Goal: Task Accomplishment & Management: Manage account settings

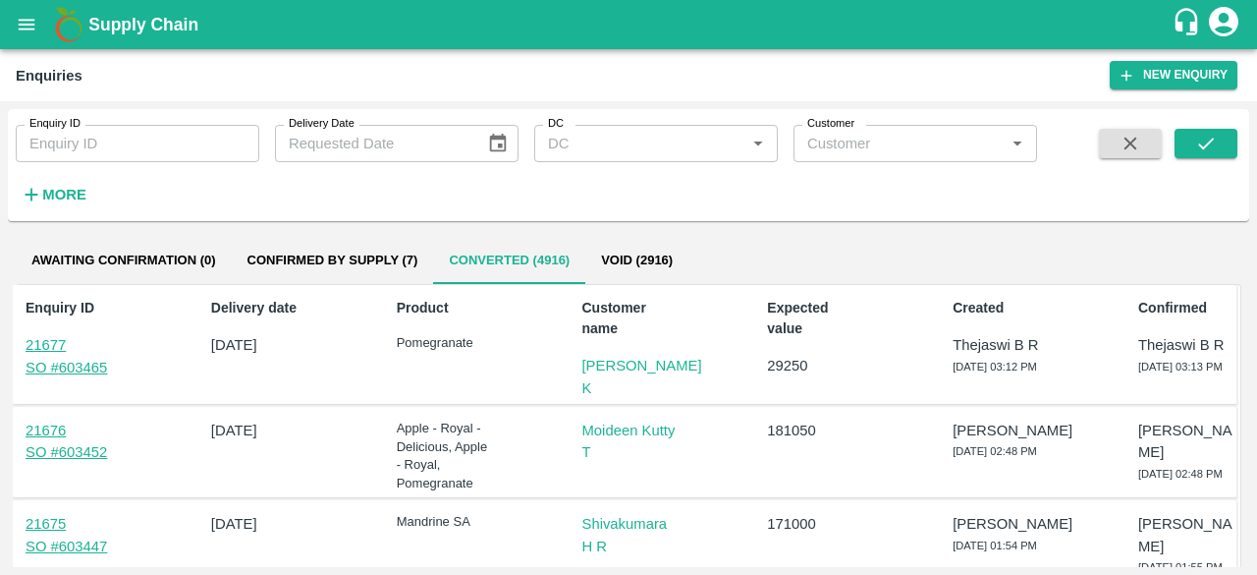
click at [28, 17] on icon "open drawer" at bounding box center [27, 25] width 22 height 22
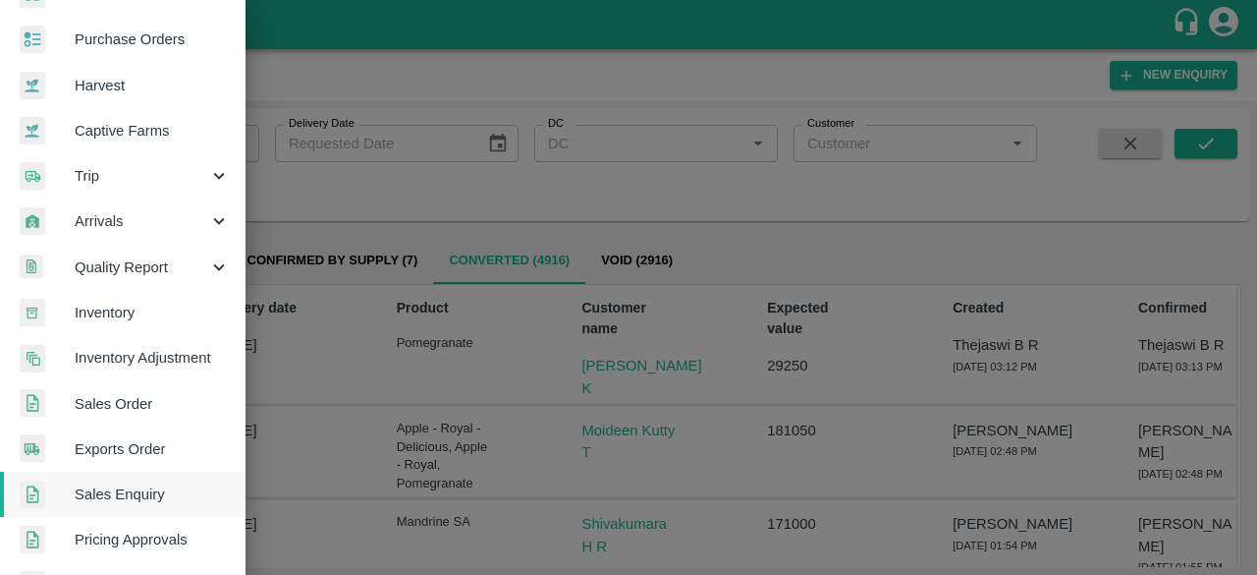
scroll to position [196, 0]
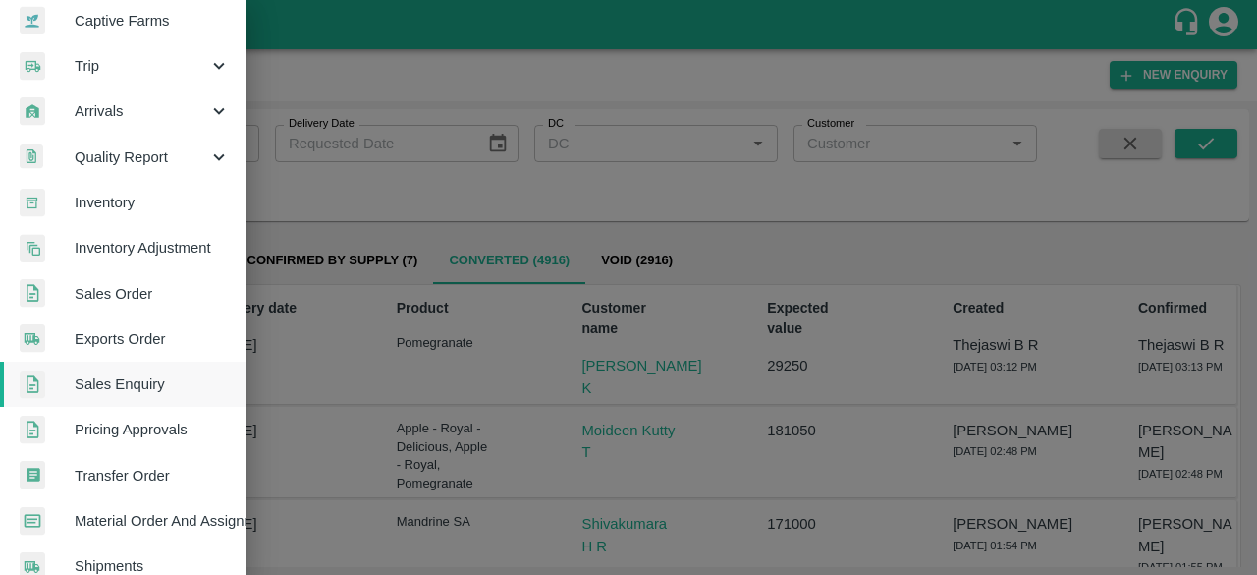
click at [114, 363] on link "Sales Enquiry" at bounding box center [123, 383] width 246 height 45
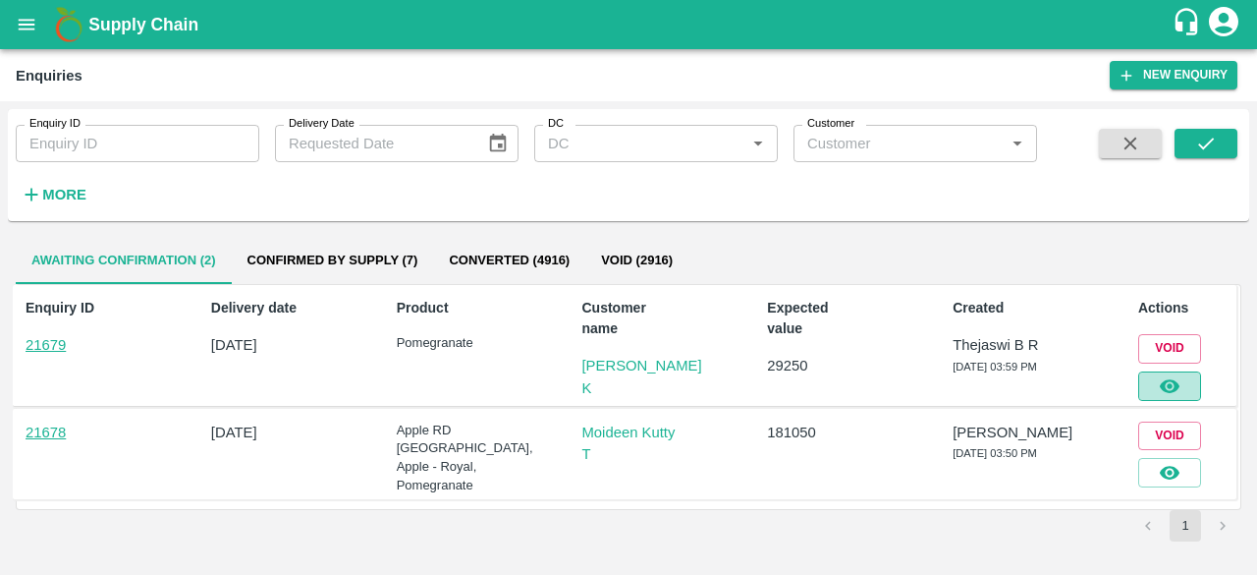
click at [1161, 382] on icon "button" at bounding box center [1170, 386] width 20 height 14
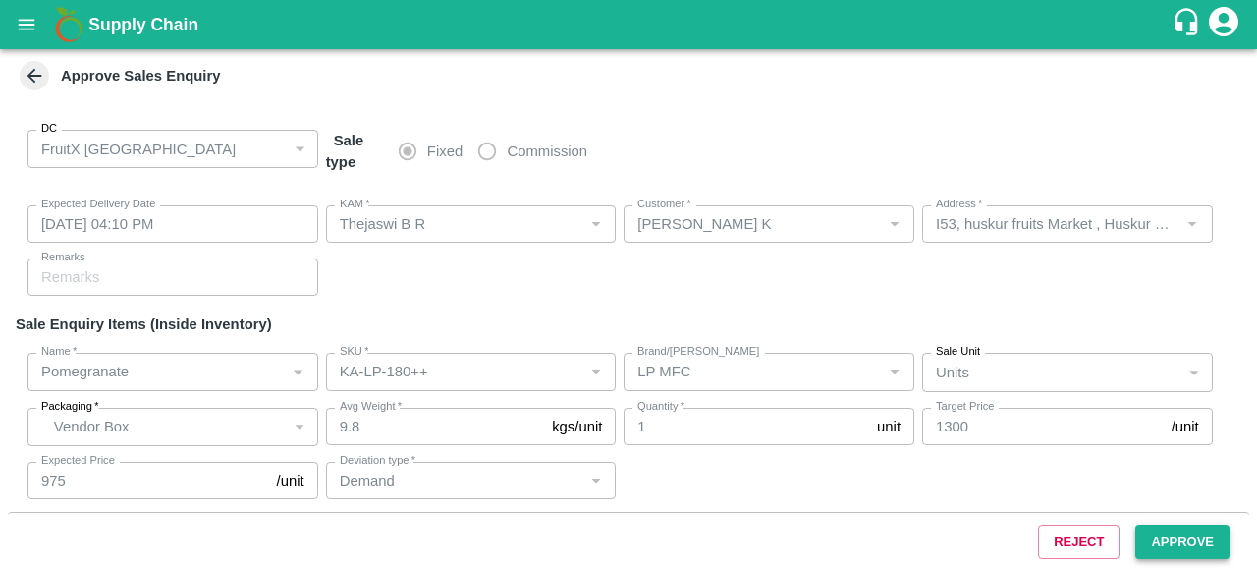
click at [1188, 539] on button "Approve" at bounding box center [1183, 542] width 94 height 34
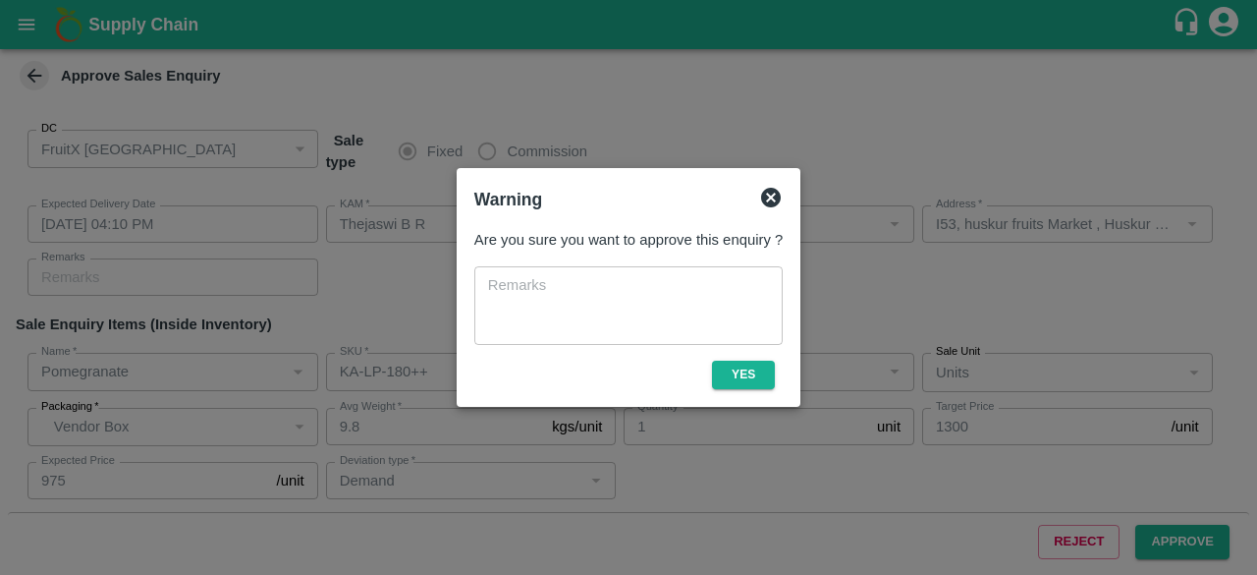
click at [769, 195] on icon at bounding box center [771, 198] width 24 height 24
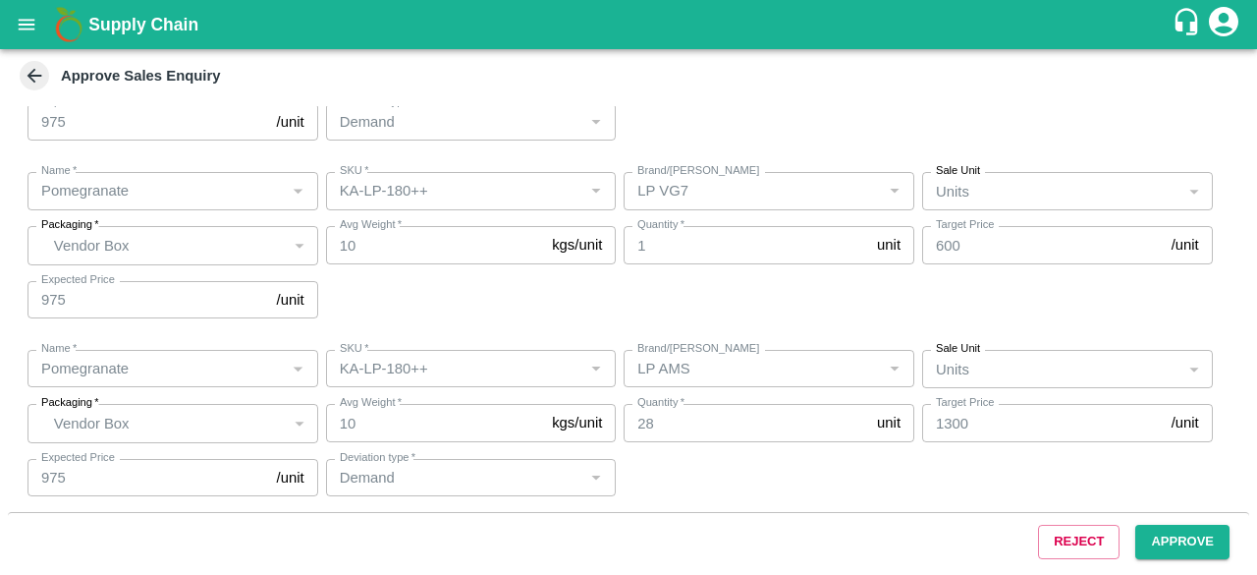
scroll to position [365, 0]
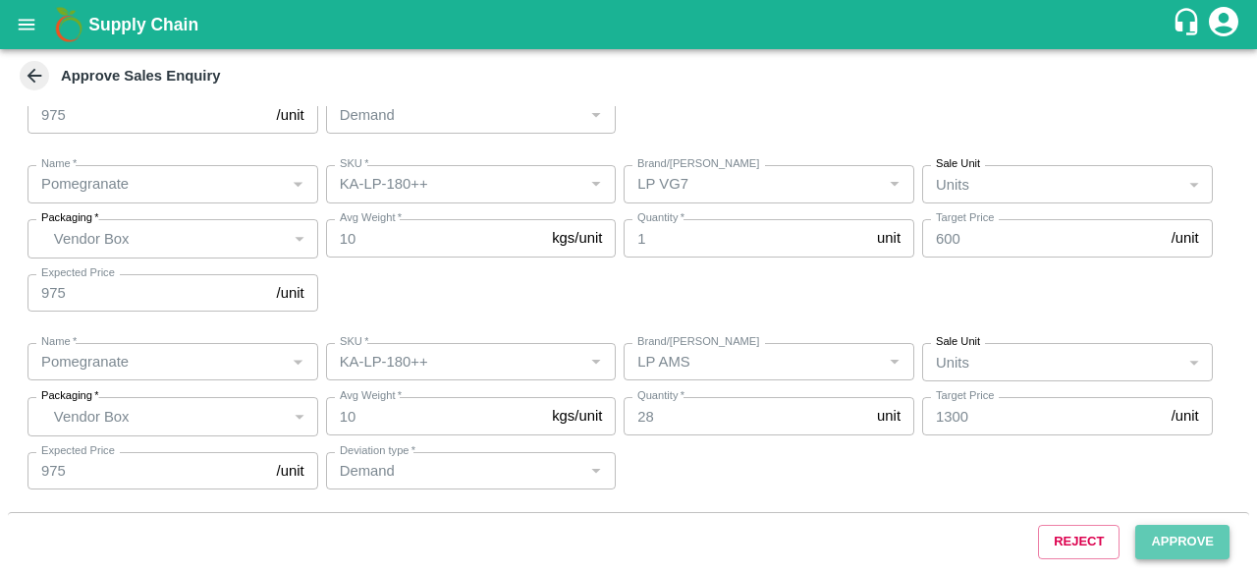
click at [1150, 531] on button "Approve" at bounding box center [1183, 542] width 94 height 34
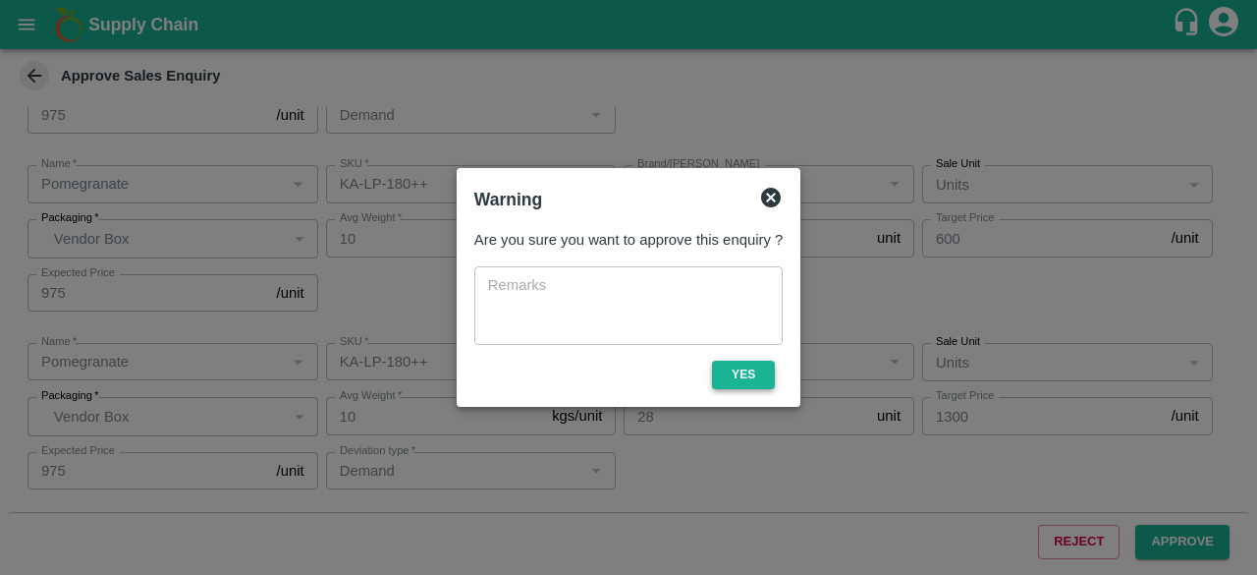
click at [741, 374] on button "Yes" at bounding box center [743, 374] width 63 height 28
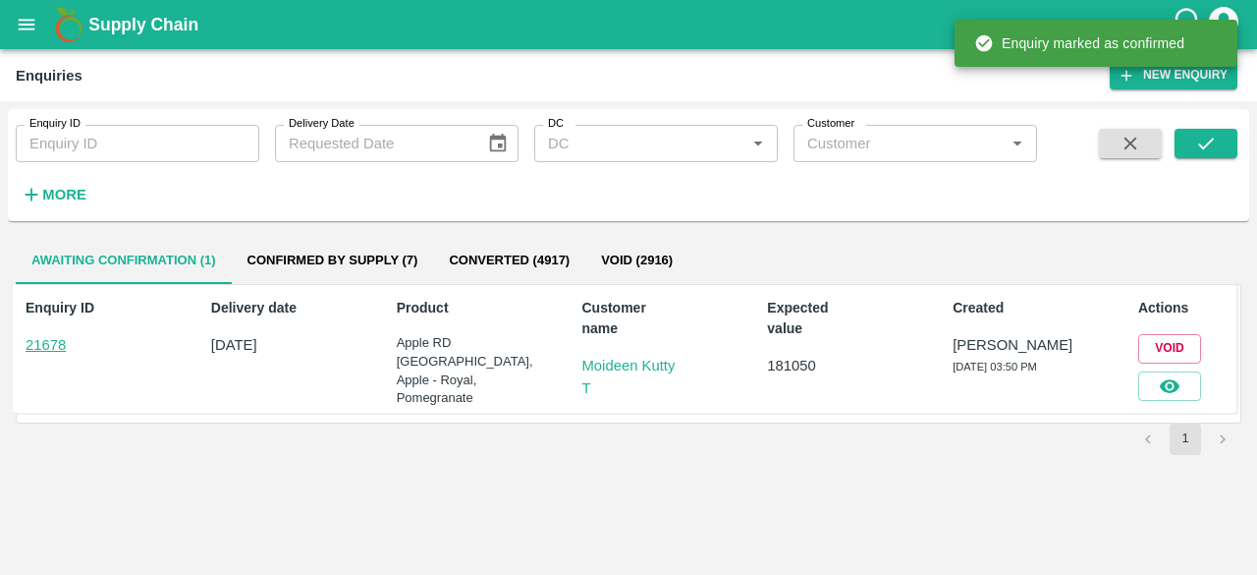
click at [316, 520] on div "Awaiting confirmation (1) Confirmed by supply (7) Converted (4917) Void (2916) …" at bounding box center [629, 398] width 1242 height 338
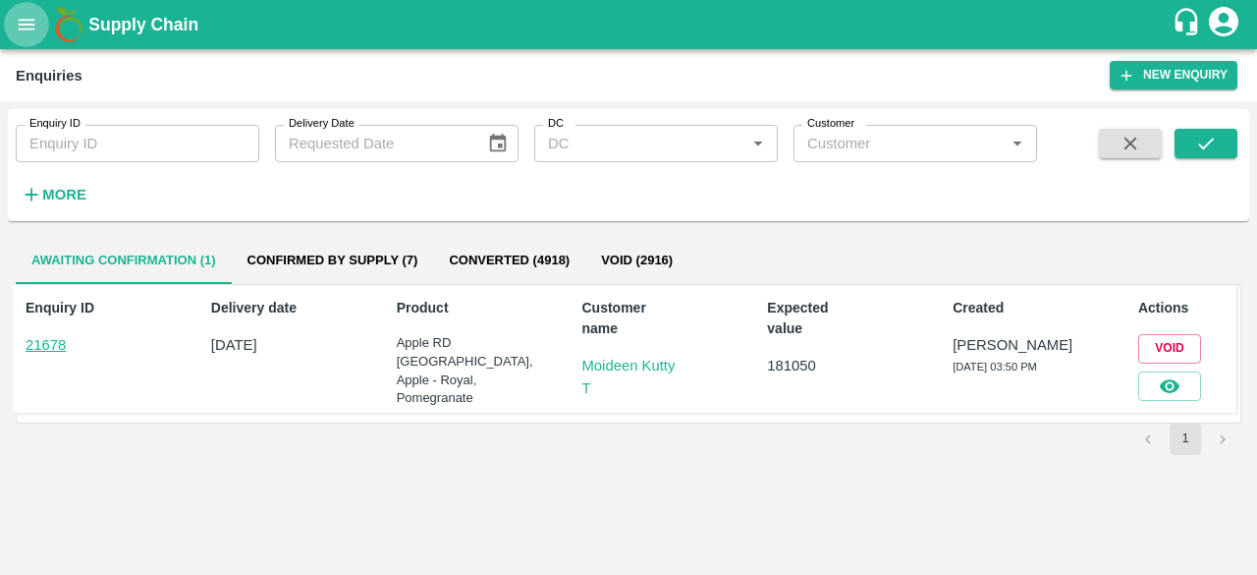
click at [28, 14] on icon "open drawer" at bounding box center [27, 25] width 22 height 22
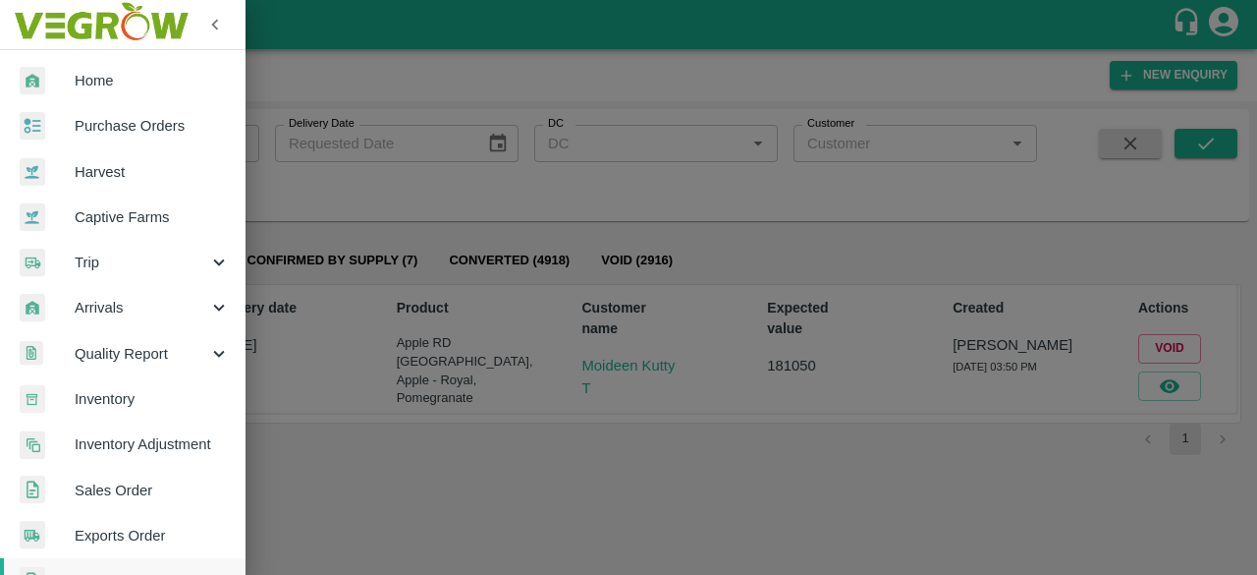
click at [115, 498] on span "Sales Order" at bounding box center [152, 490] width 155 height 22
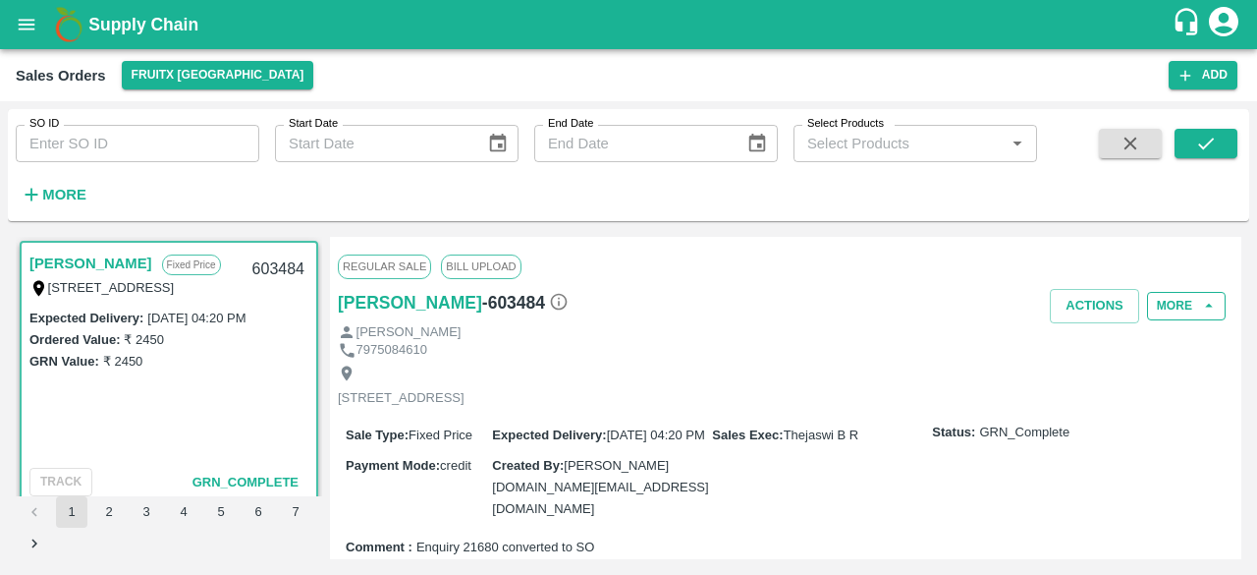
click at [1200, 298] on icon "button" at bounding box center [1209, 306] width 18 height 18
click at [1210, 307] on icon "button" at bounding box center [1209, 306] width 18 height 18
click at [1213, 307] on icon "button" at bounding box center [1209, 306] width 18 height 18
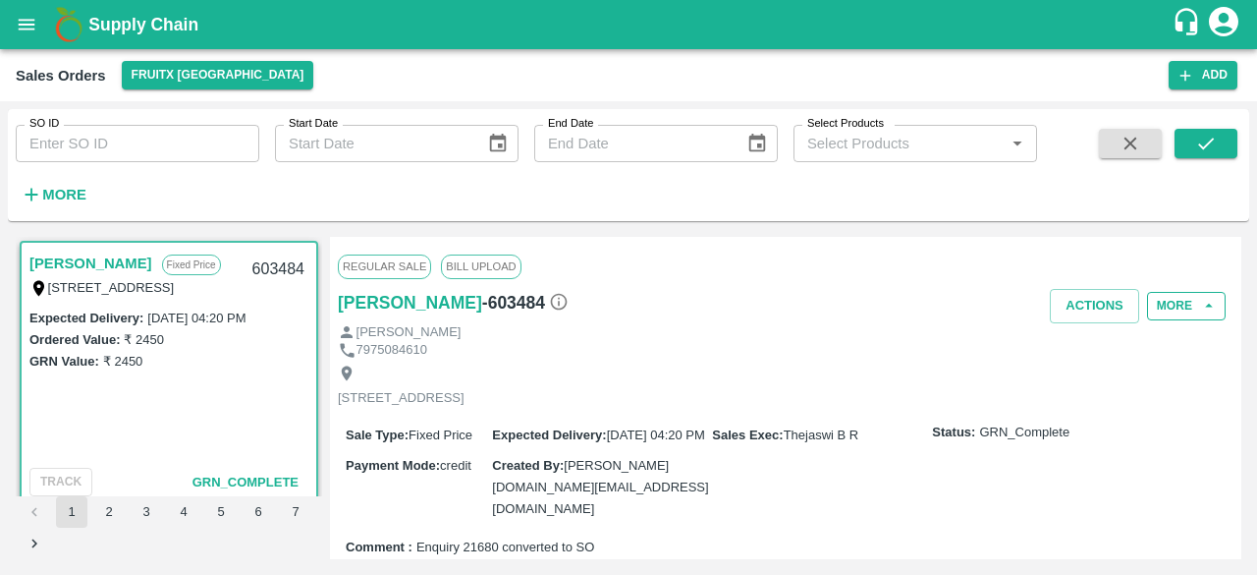
click at [1213, 307] on icon "button" at bounding box center [1209, 306] width 18 height 18
click at [1208, 306] on icon "button" at bounding box center [1209, 306] width 18 height 18
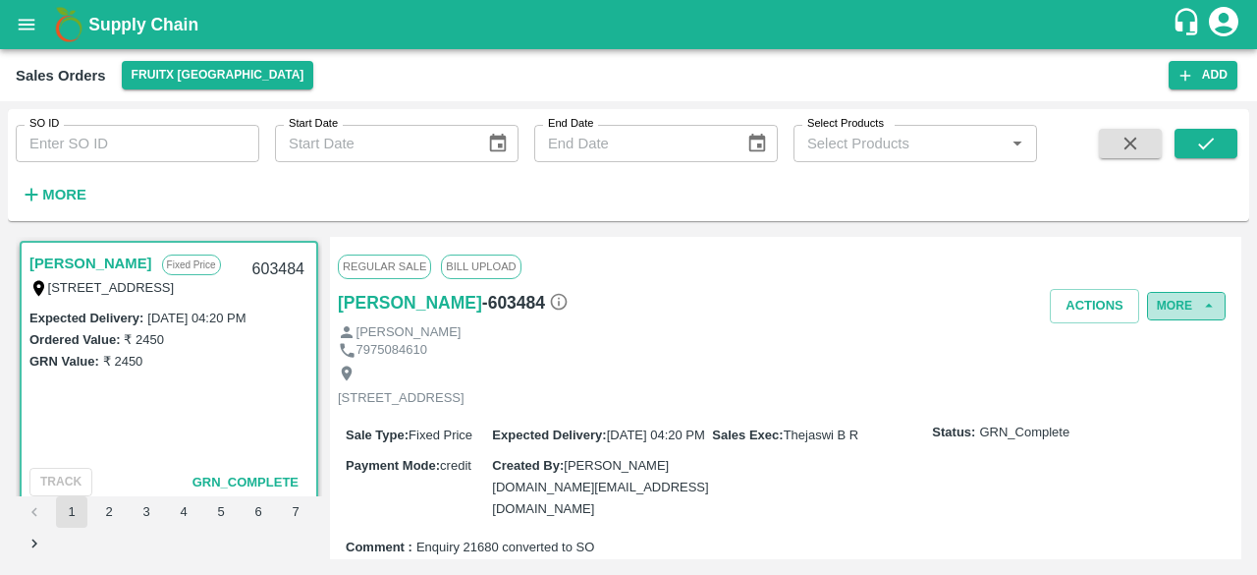
click at [1208, 306] on icon "button" at bounding box center [1209, 306] width 18 height 18
click at [1205, 316] on button "More" at bounding box center [1186, 306] width 79 height 28
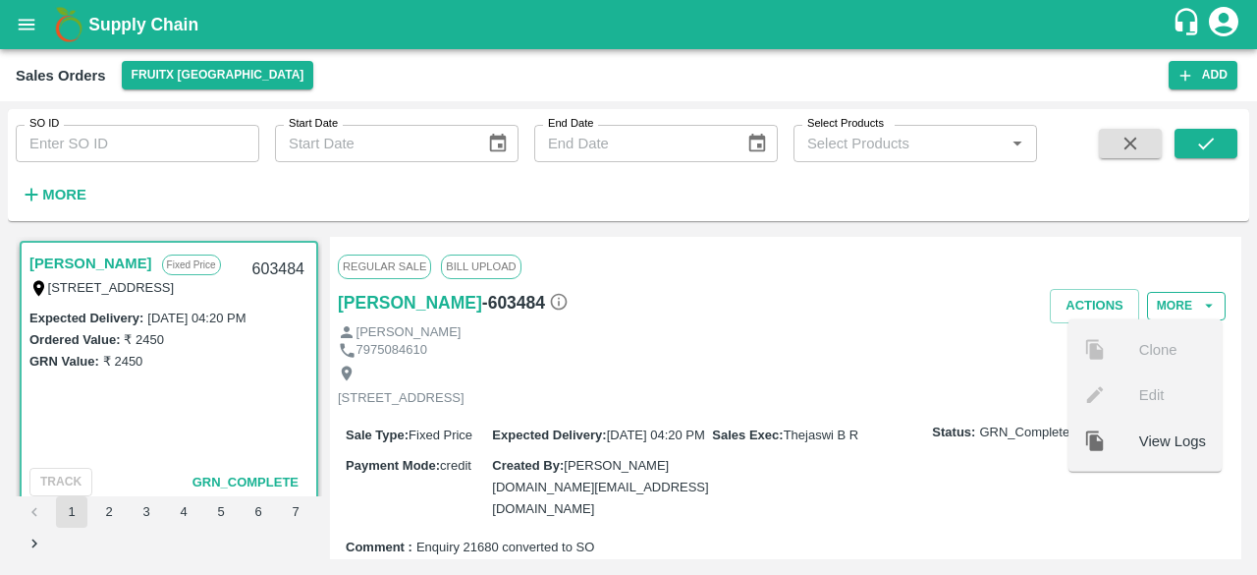
click at [1205, 315] on button "More" at bounding box center [1186, 306] width 79 height 28
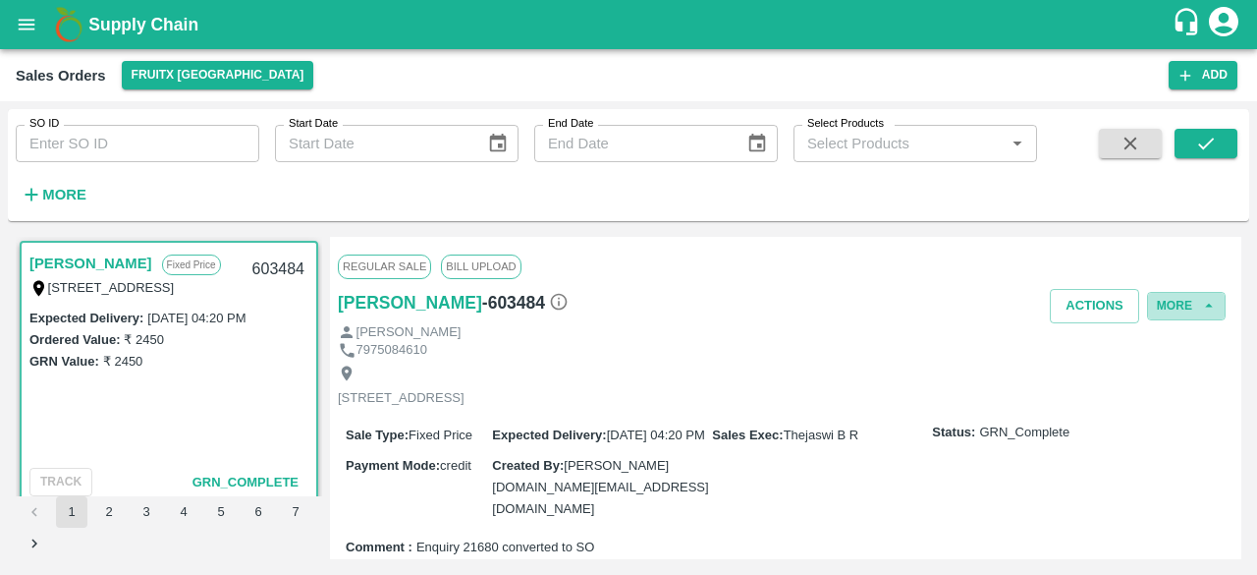
click at [1209, 306] on icon "button" at bounding box center [1209, 306] width 18 height 18
click at [1209, 305] on icon "button" at bounding box center [1209, 306] width 18 height 18
click at [1208, 305] on icon "button" at bounding box center [1209, 306] width 8 height 4
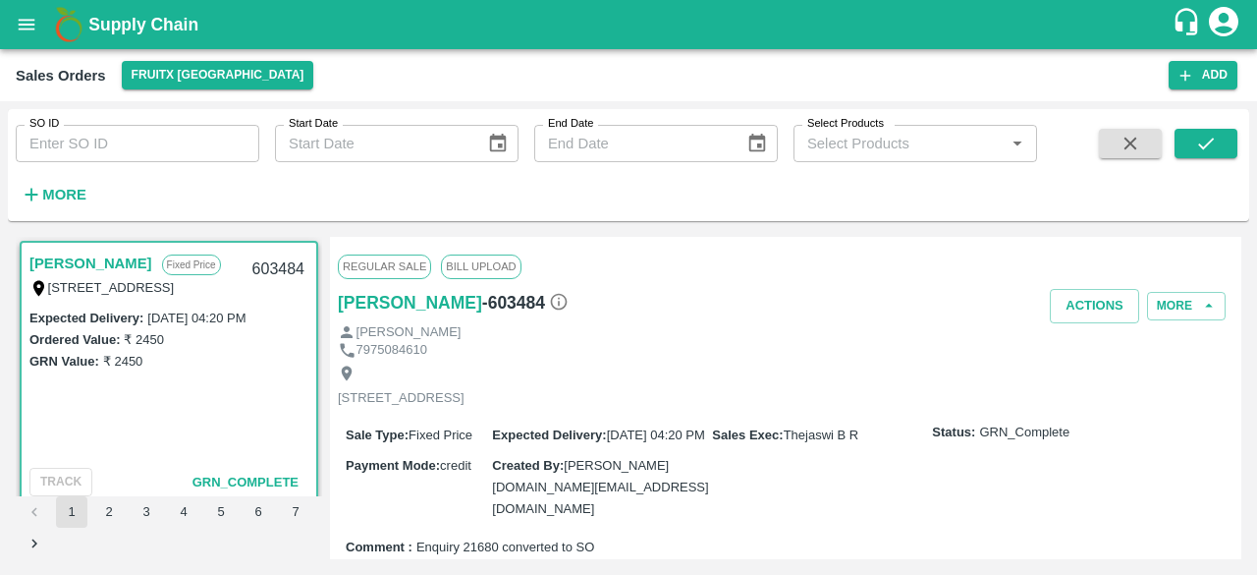
click at [1208, 305] on icon "button" at bounding box center [1209, 306] width 8 height 4
click at [1098, 298] on button "Actions" at bounding box center [1094, 306] width 89 height 34
drag, startPoint x: 870, startPoint y: 275, endPoint x: 830, endPoint y: 272, distance: 40.4
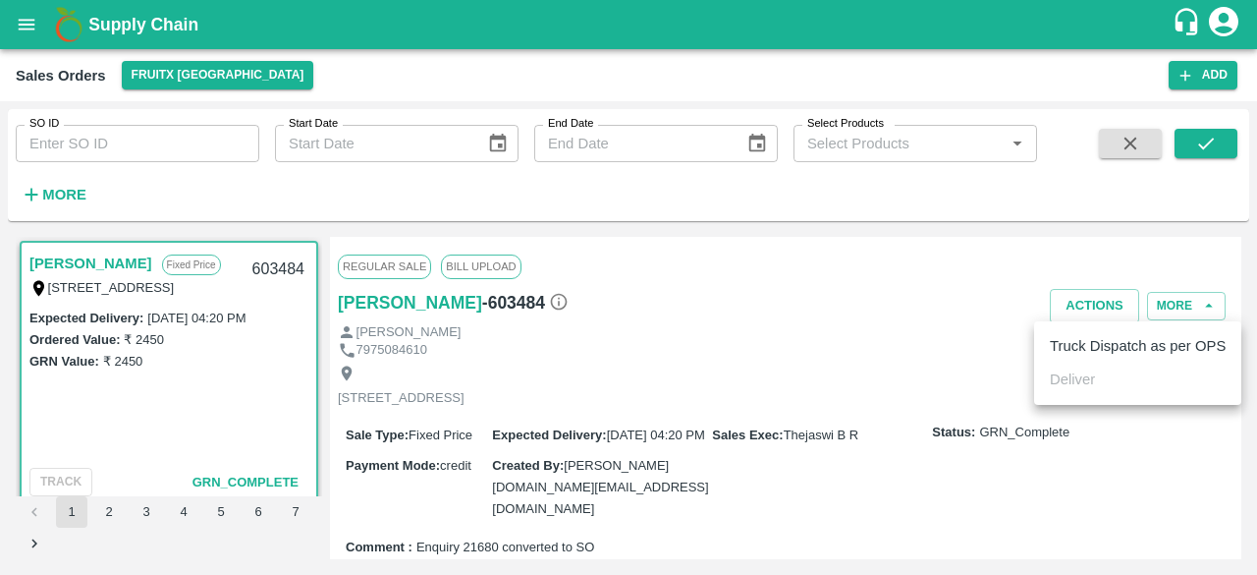
click at [840, 274] on div at bounding box center [628, 287] width 1257 height 575
click at [1073, 299] on button "Actions" at bounding box center [1094, 306] width 89 height 34
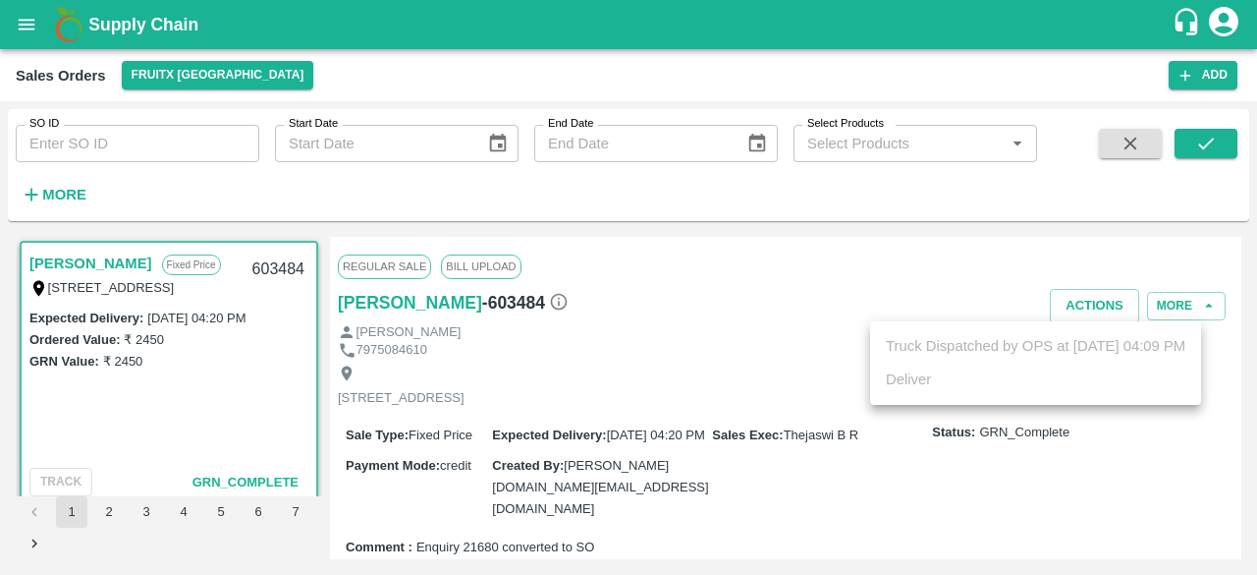
click at [880, 298] on div at bounding box center [628, 287] width 1257 height 575
